Goal: Complete application form

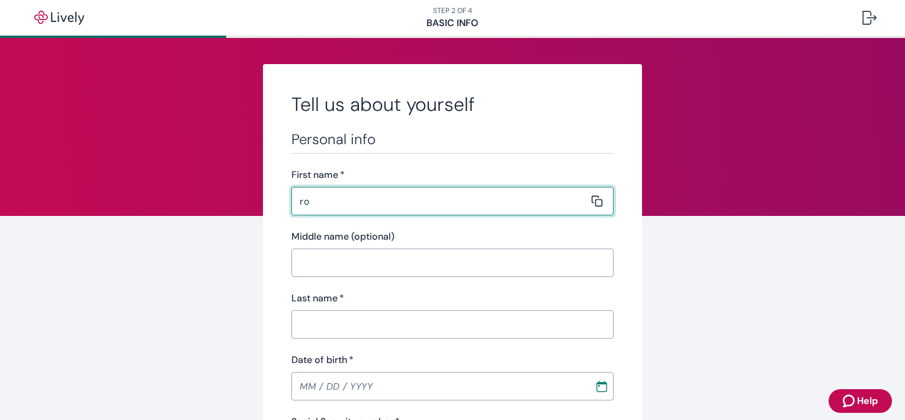
type input "r"
type input "[PERSON_NAME]"
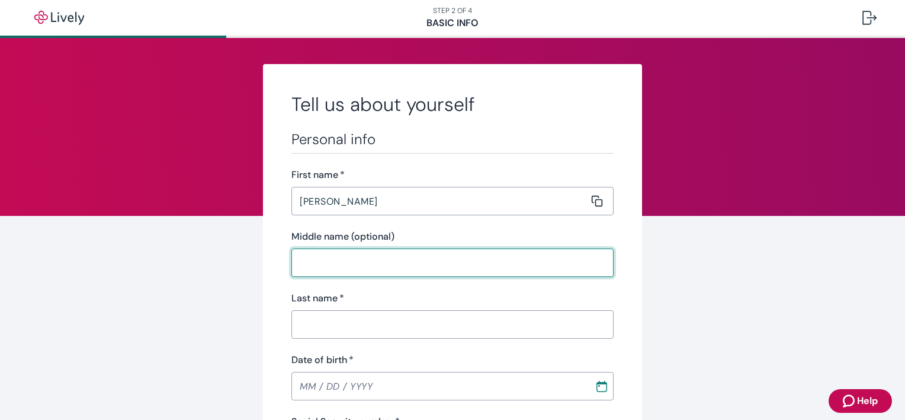
click at [306, 264] on input "Middle name (optional)" at bounding box center [449, 263] width 314 height 24
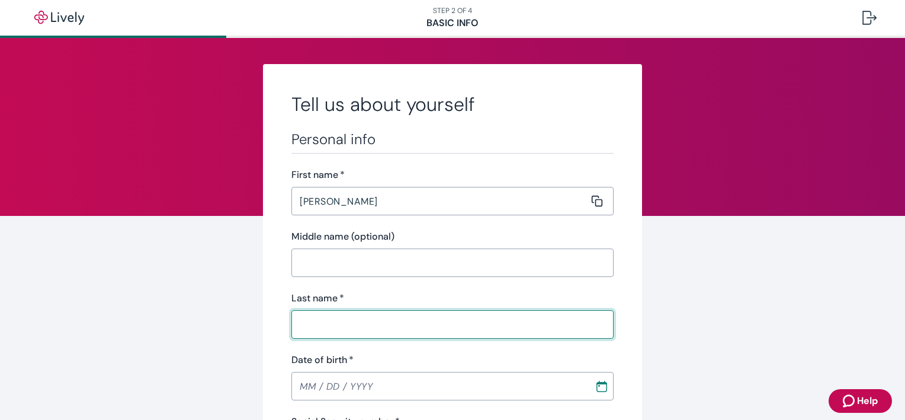
click at [309, 323] on input "Last name   *" at bounding box center [449, 324] width 314 height 24
type input "[PERSON_NAME]"
click at [366, 386] on input "MM / DD / YYYY" at bounding box center [439, 386] width 295 height 24
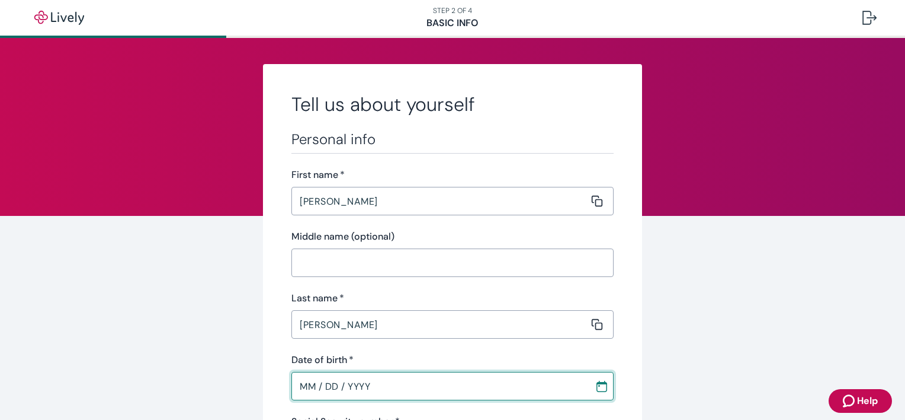
type input "MM / DD / YYYY"
type input "Teal"
type input "CICOA Aging & In Home Solutions"
type input "[PHONE_NUMBER]"
type input "[STREET_ADDRESS]"
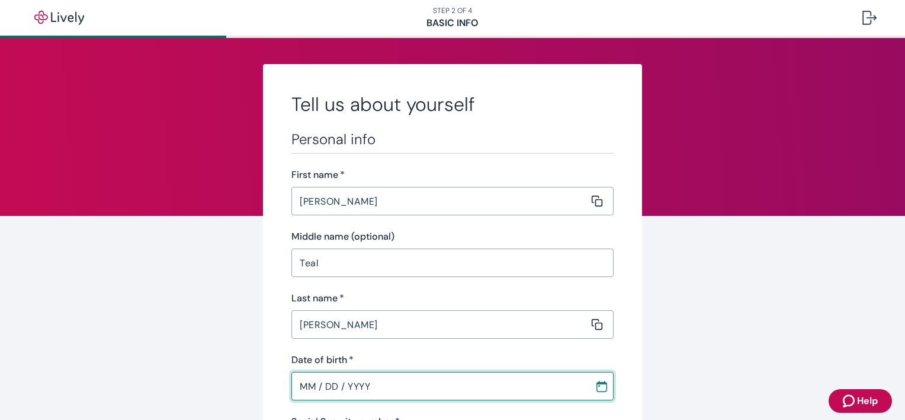
type input "[GEOGRAPHIC_DATA]"
type input "IN"
type input "46038"
type input "MM / DD / YYYY"
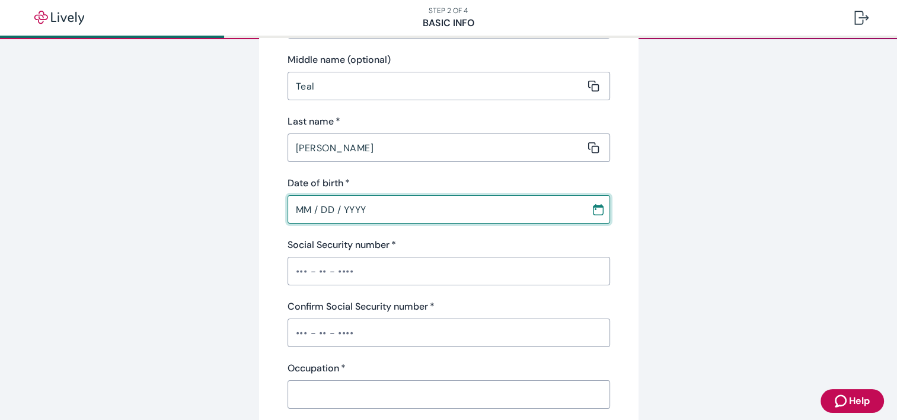
scroll to position [178, 0]
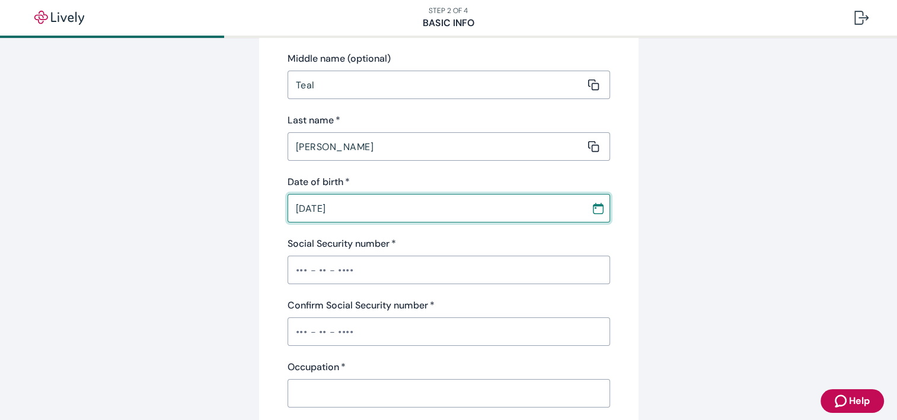
type input "[DATE]"
click at [308, 267] on input "Social Security number   *" at bounding box center [448, 270] width 322 height 24
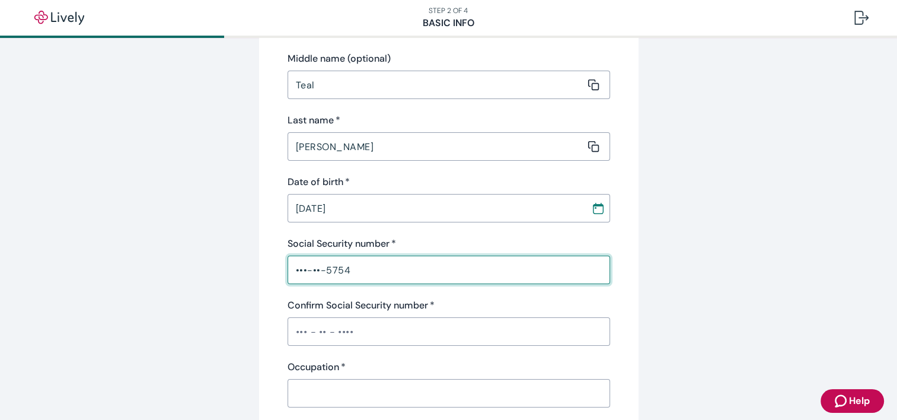
type input "•••-••-5754"
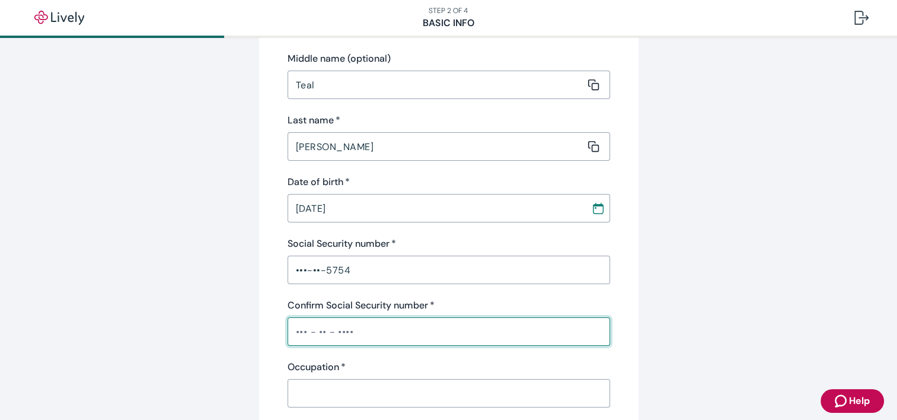
click at [332, 335] on input "Confirm Social Security number   *" at bounding box center [448, 331] width 322 height 24
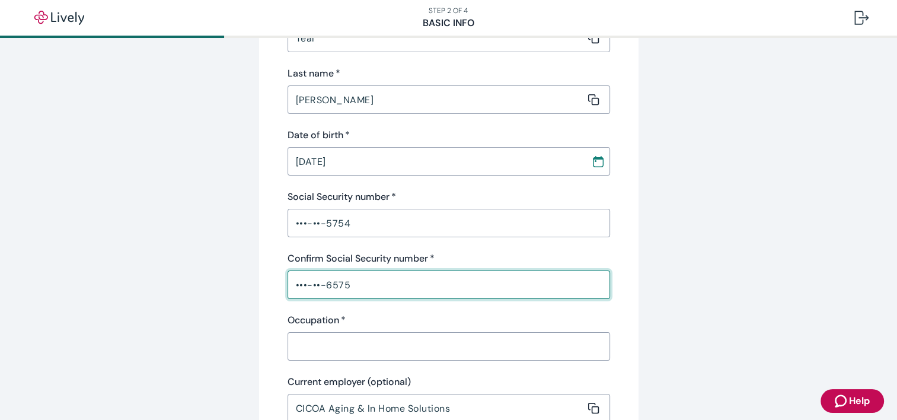
scroll to position [296, 0]
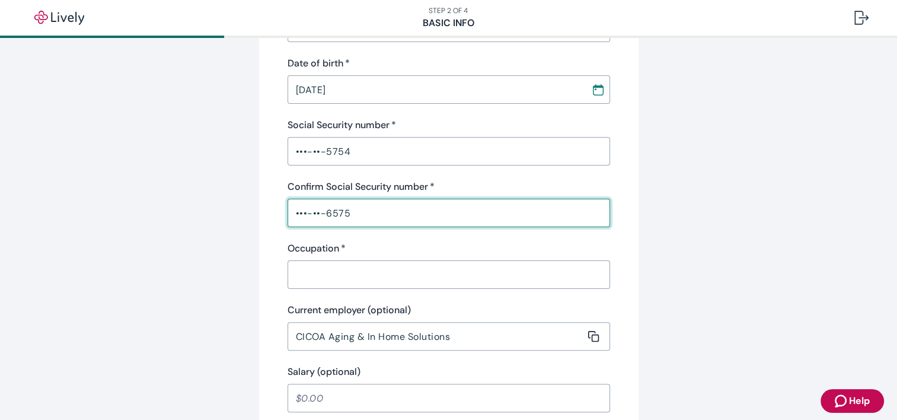
type input "•••-••-6575"
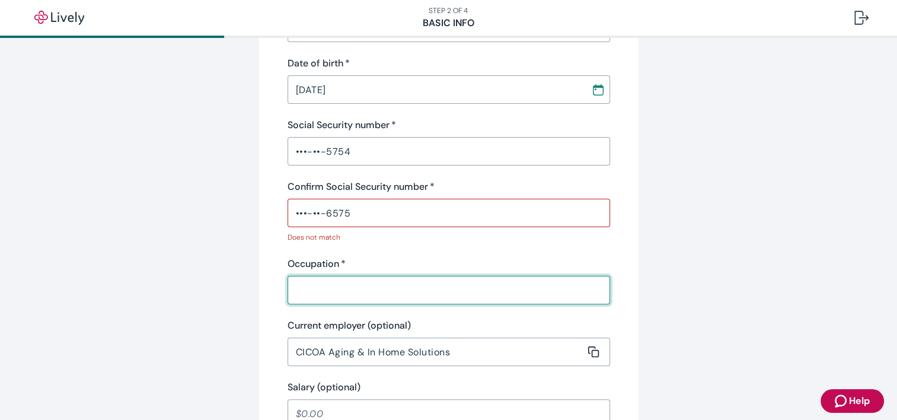
click at [359, 279] on input "Occupation   *" at bounding box center [444, 290] width 314 height 24
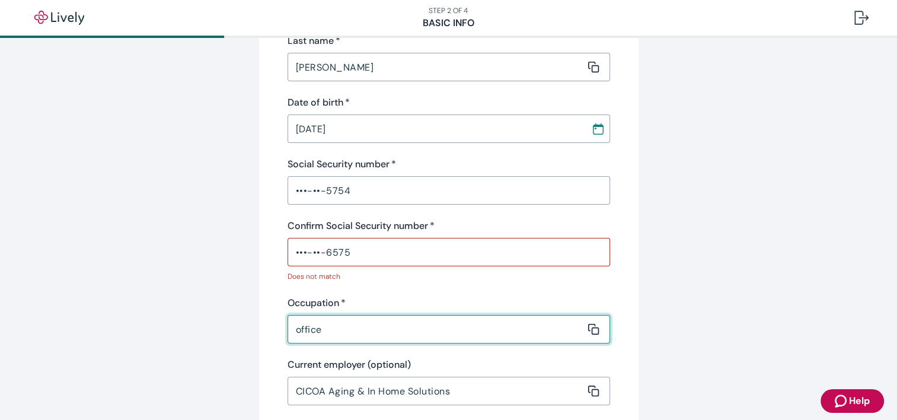
scroll to position [237, 0]
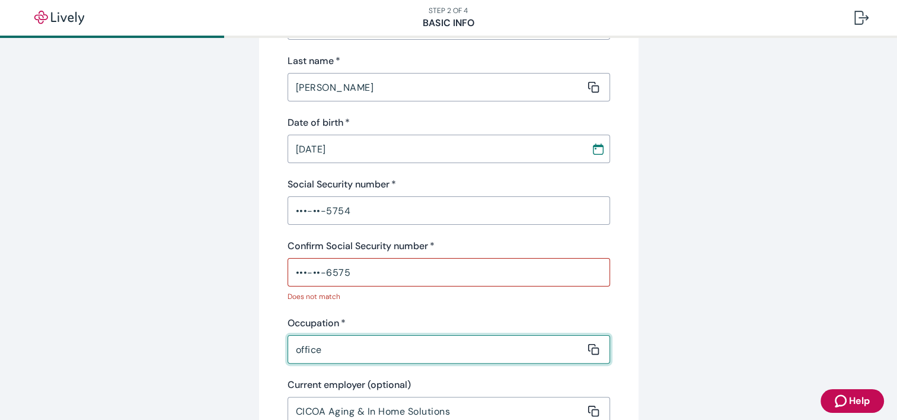
type input "office"
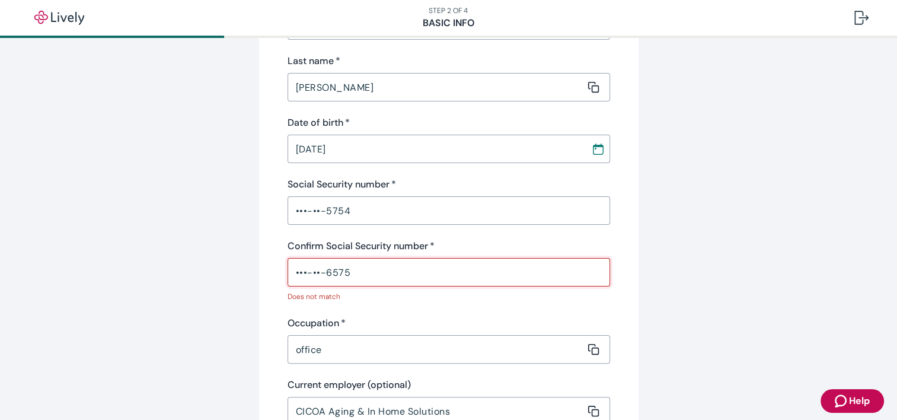
click at [354, 273] on input "•••-••-6575" at bounding box center [448, 272] width 322 height 24
type input "•••-••-5754"
click at [354, 209] on input "•••-••-5754" at bounding box center [448, 211] width 322 height 24
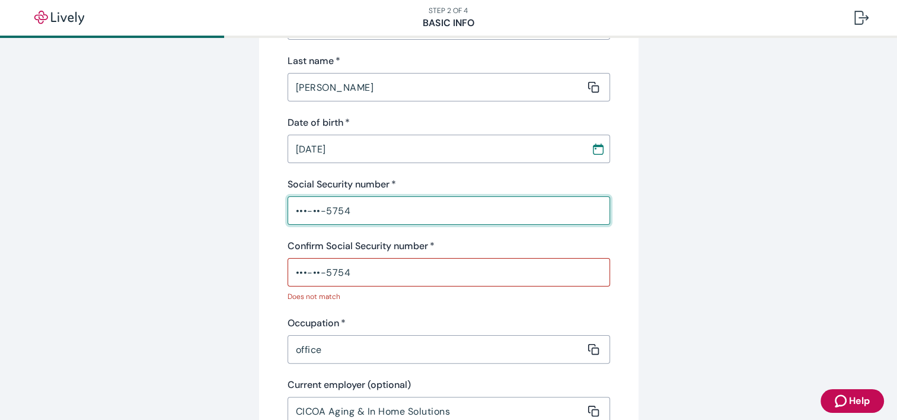
drag, startPoint x: 287, startPoint y: 209, endPoint x: 501, endPoint y: 251, distance: 218.0
click at [425, 246] on div "Personal info First name   * [PERSON_NAME] ​ Middle name (optional) Teal ​ Last…" at bounding box center [448, 189] width 322 height 593
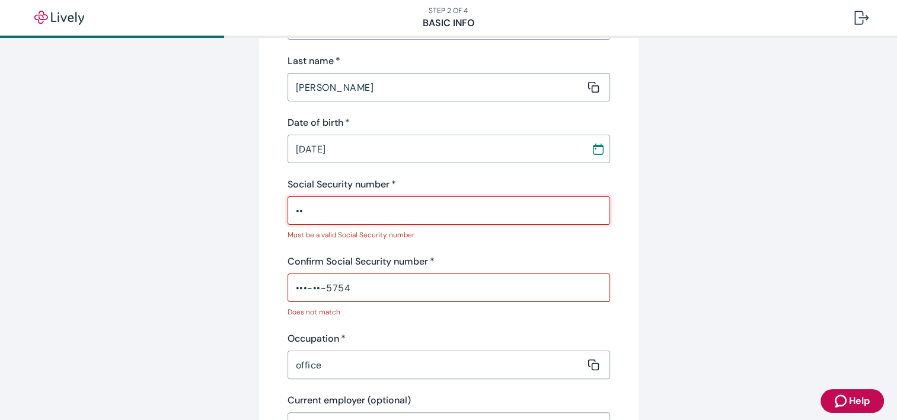
type input "•"
type input "•••-••-5754"
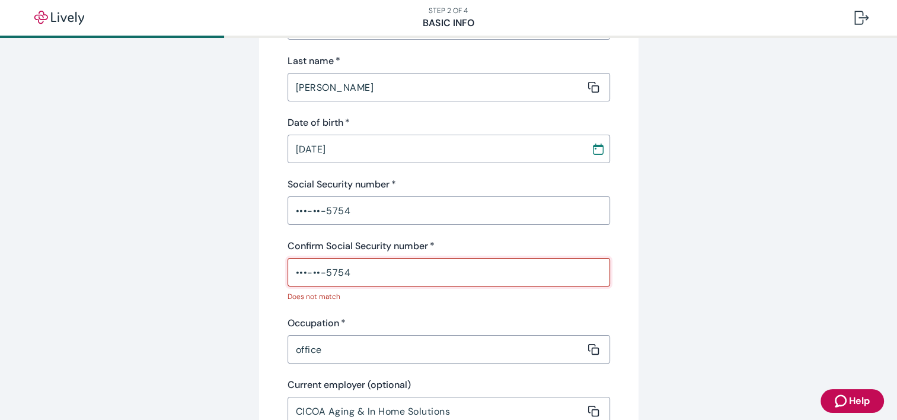
drag, startPoint x: 292, startPoint y: 272, endPoint x: 440, endPoint y: 313, distance: 154.3
click at [407, 318] on div "Personal info First name   * [PERSON_NAME] ​ Middle name (optional) Teal ​ Last…" at bounding box center [448, 189] width 322 height 593
type input "•"
type input "•••-••-5754"
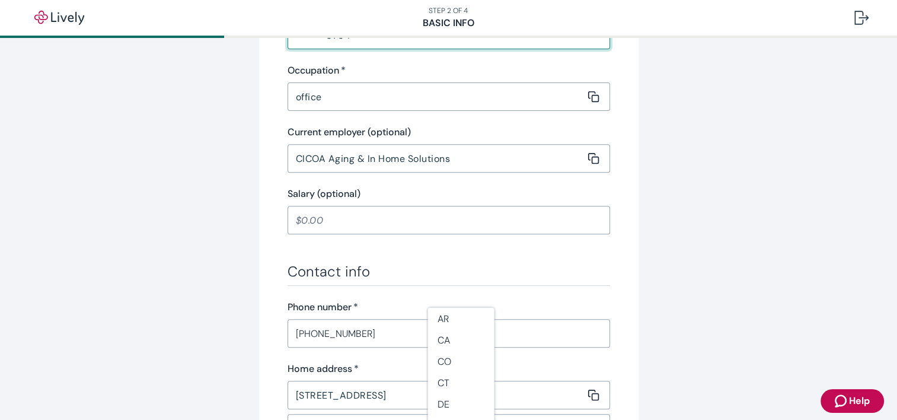
scroll to position [119, 0]
click at [299, 222] on input "Salary (optional)" at bounding box center [448, 220] width 322 height 24
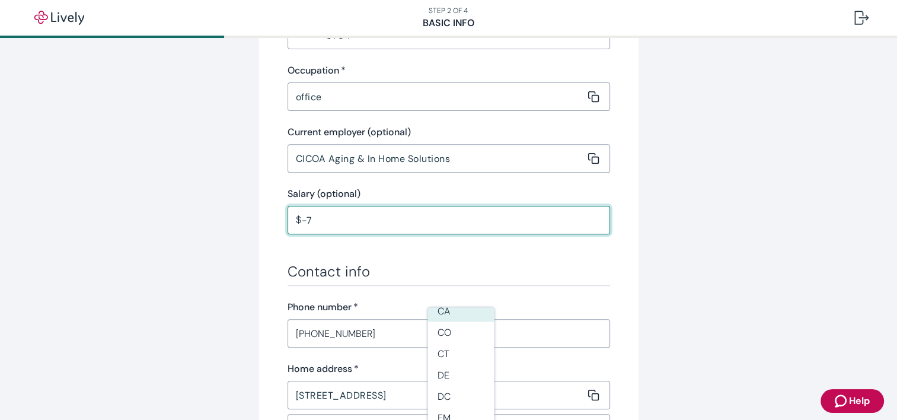
type input "-"
type input "75"
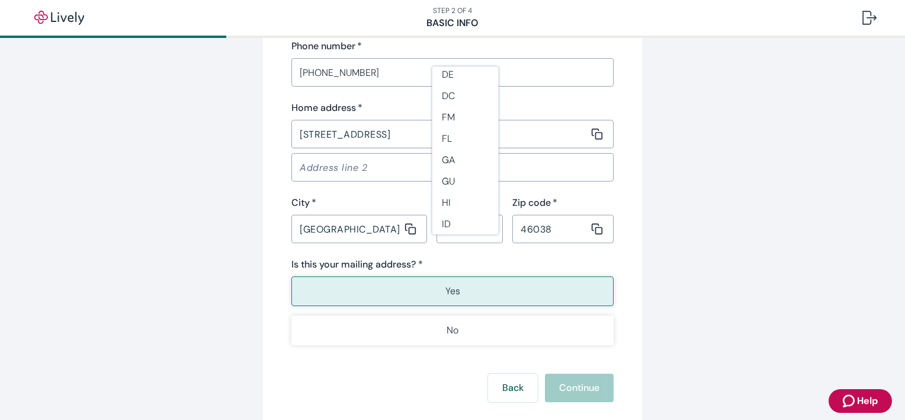
scroll to position [770, 0]
